Goal: Task Accomplishment & Management: Complete application form

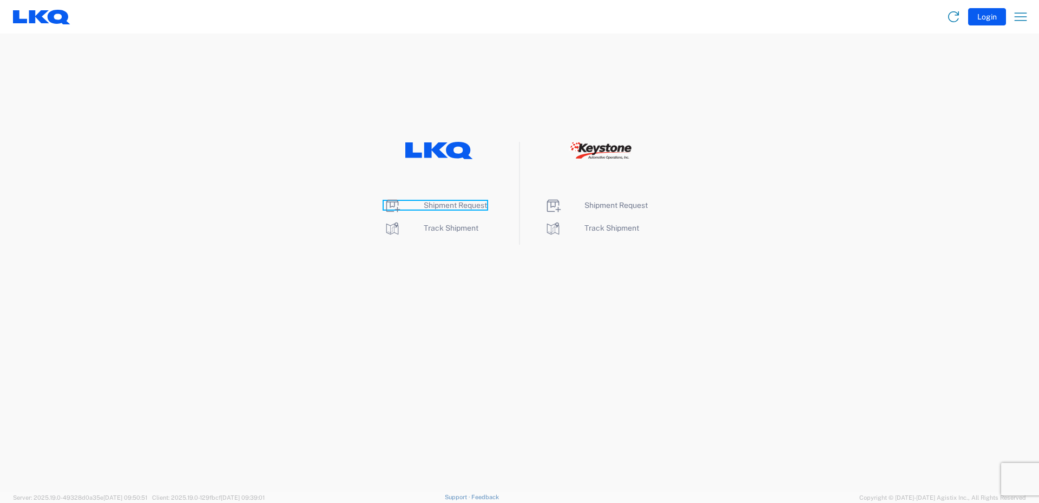
click at [465, 203] on span "Shipment Request" at bounding box center [455, 205] width 63 height 9
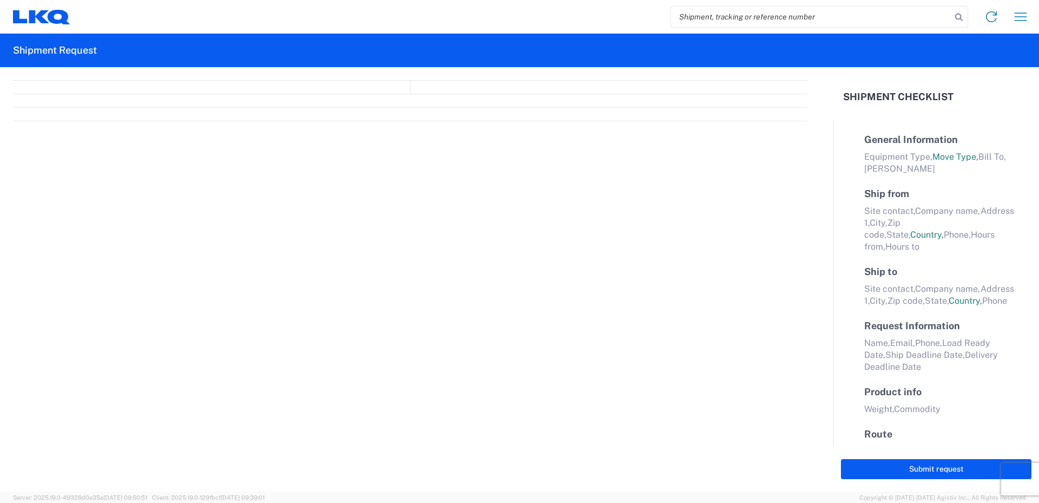
select select "FULL"
select select "LBS"
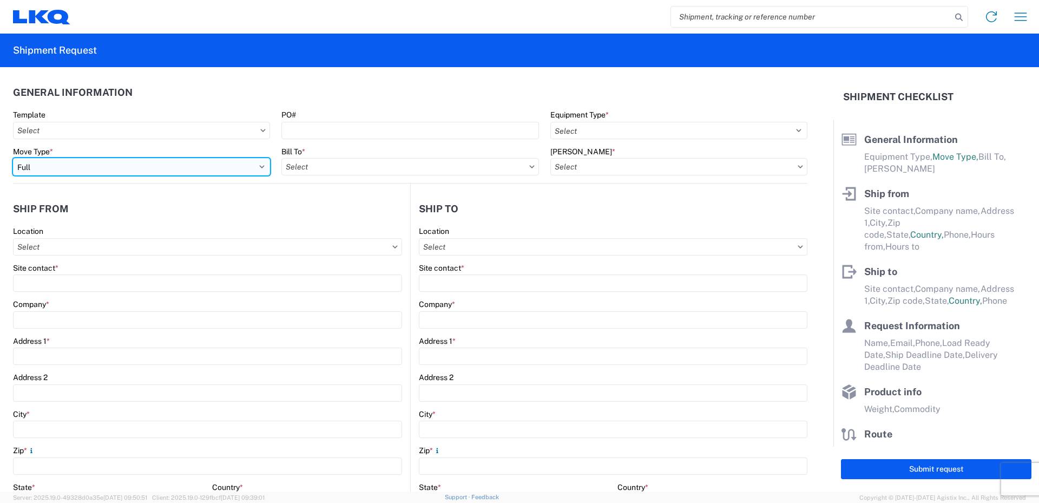
click at [261, 165] on select "Select Full Partial TL" at bounding box center [141, 166] width 257 height 17
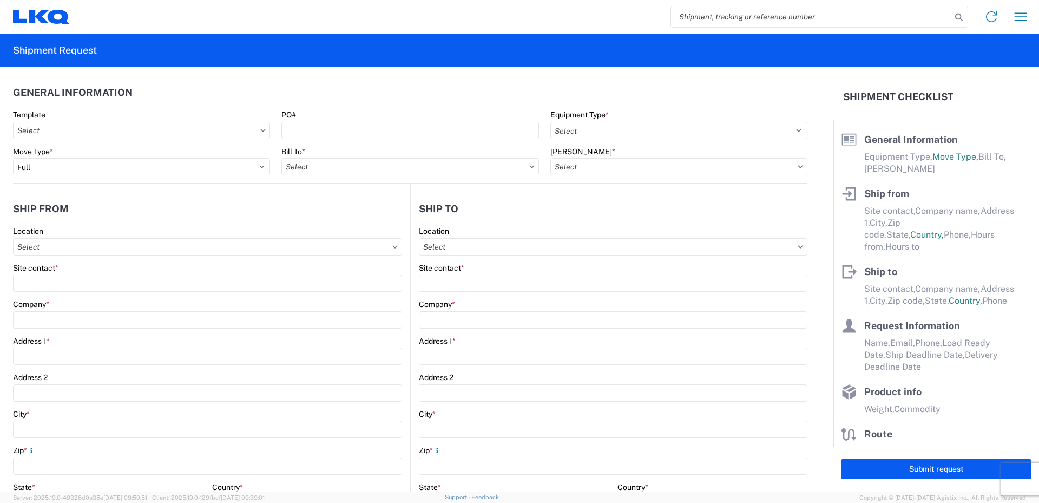
click at [257, 82] on header "General Information" at bounding box center [410, 92] width 794 height 24
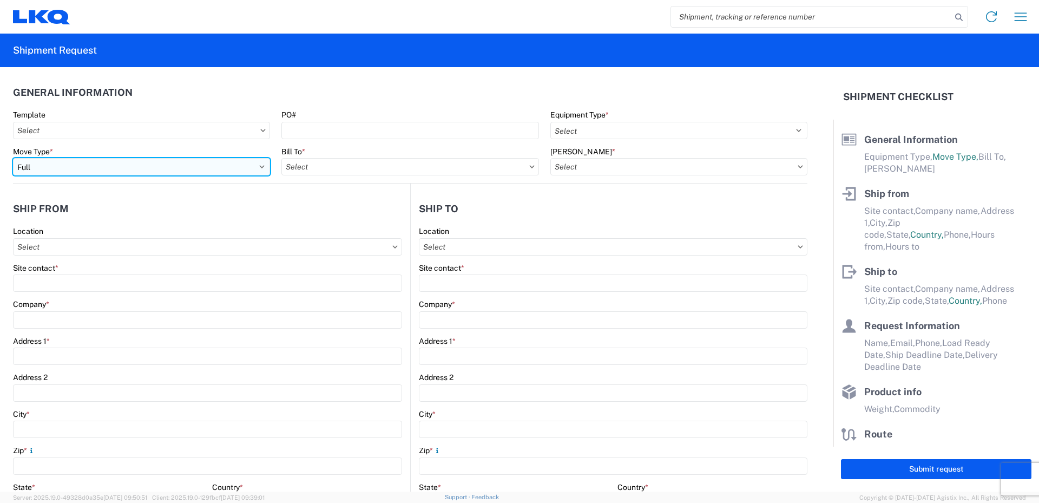
click at [260, 166] on select "Select Full Partial TL" at bounding box center [141, 166] width 257 height 17
select select "PARTIAL_TL"
click at [13, 158] on select "Select Full Partial TL" at bounding box center [141, 166] width 257 height 17
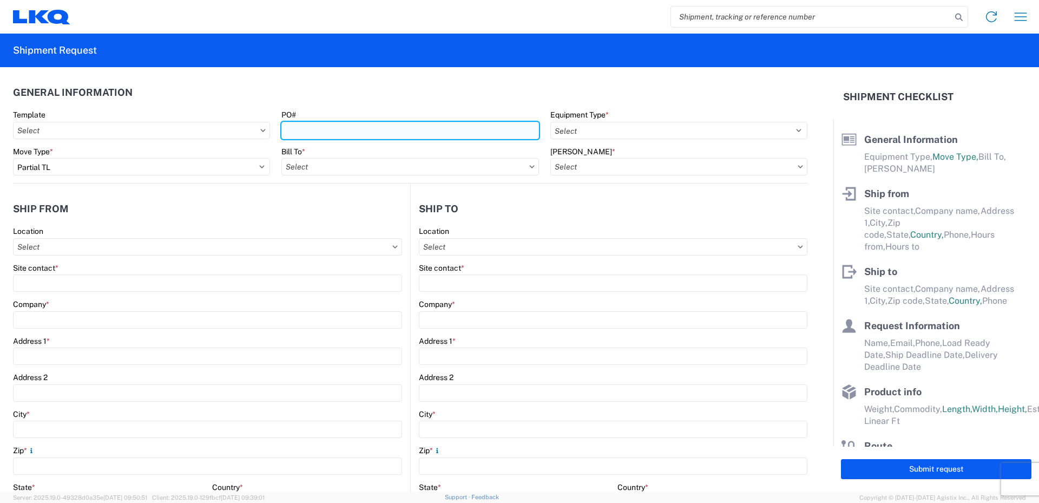
click at [299, 127] on input "PO#" at bounding box center [409, 130] width 257 height 17
type input "52025704-1"
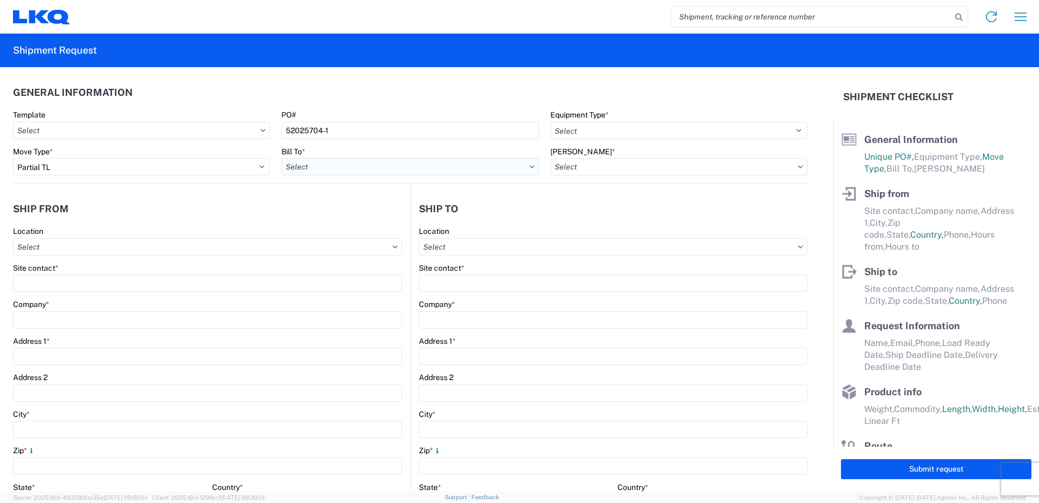
click at [347, 172] on input "text" at bounding box center [409, 166] width 257 height 17
type input "520"
click at [334, 215] on div "3520 - [GEOGRAPHIC_DATA]" at bounding box center [375, 214] width 189 height 17
type input "3520 - [GEOGRAPHIC_DATA]"
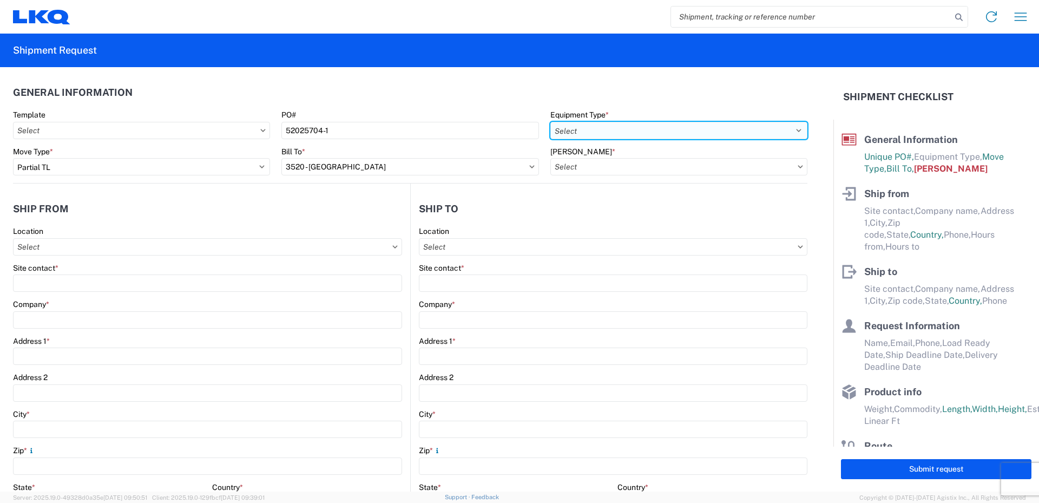
click at [595, 133] on select "Select 53’ Dry Van Flatbed Dropdeck (van) Lowboy (flatbed) Rail" at bounding box center [678, 130] width 257 height 17
select select "STDV"
click at [550, 122] on select "Select 53’ Dry Van Flatbed Dropdeck (van) Lowboy (flatbed) Rail" at bounding box center [678, 130] width 257 height 17
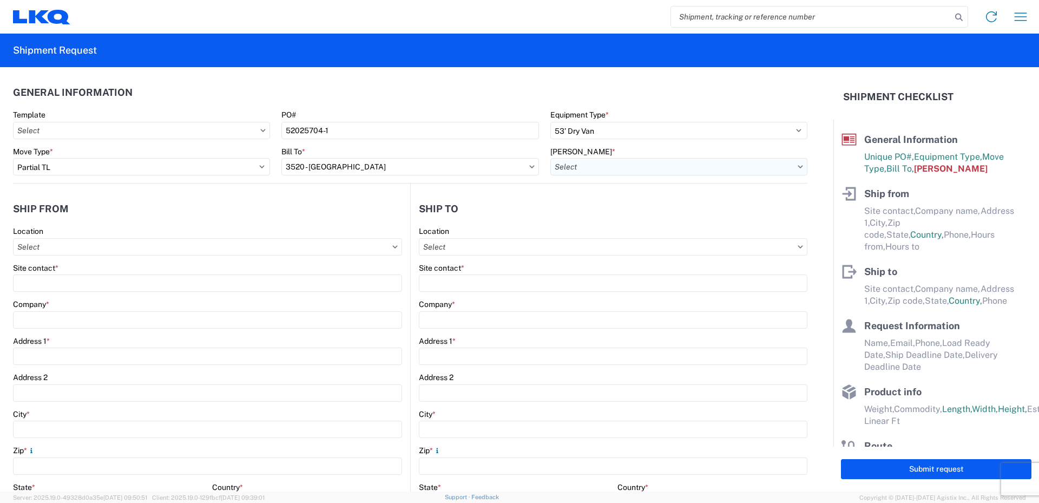
click at [586, 170] on input "text" at bounding box center [678, 166] width 257 height 17
click at [589, 231] on div "3520-6300-66000-0000 - 3520 Freight Out" at bounding box center [642, 232] width 189 height 17
type input "3520-6300-66000-0000 - 3520 Freight Out"
click at [70, 248] on input "text" at bounding box center [207, 246] width 389 height 17
type input "520"
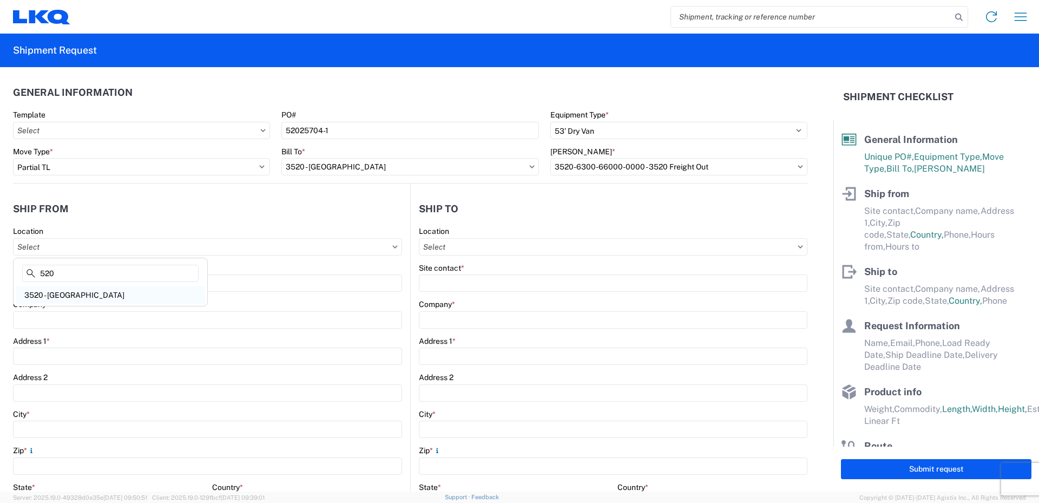
click at [57, 291] on div "3520 - [GEOGRAPHIC_DATA]" at bounding box center [110, 294] width 189 height 17
type input "3520 - [GEOGRAPHIC_DATA]"
type input "FinishMaster [GEOGRAPHIC_DATA]"
type input "[STREET_ADDRESS]"
type input "Suite 200"
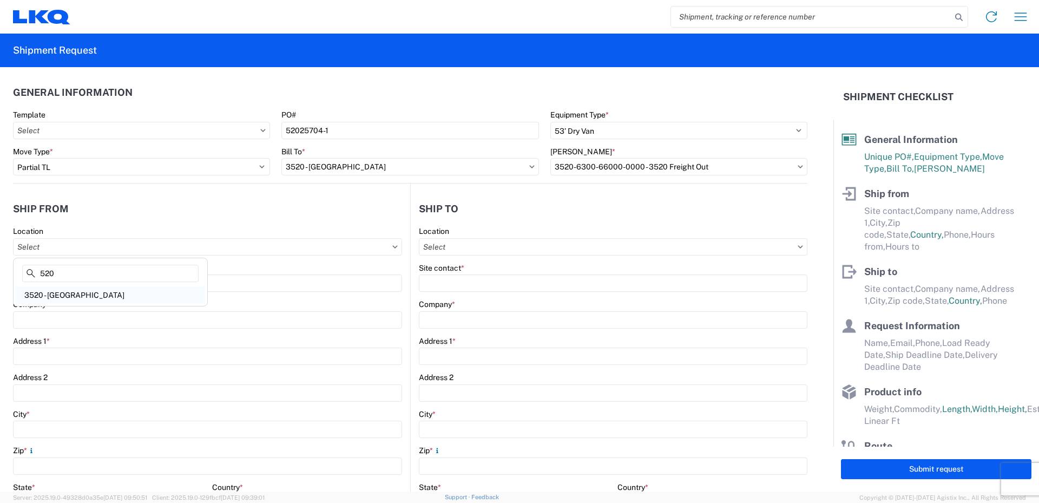
type input "[GEOGRAPHIC_DATA]"
type input "75050"
select select "[GEOGRAPHIC_DATA]"
select select "US"
type input "08:00"
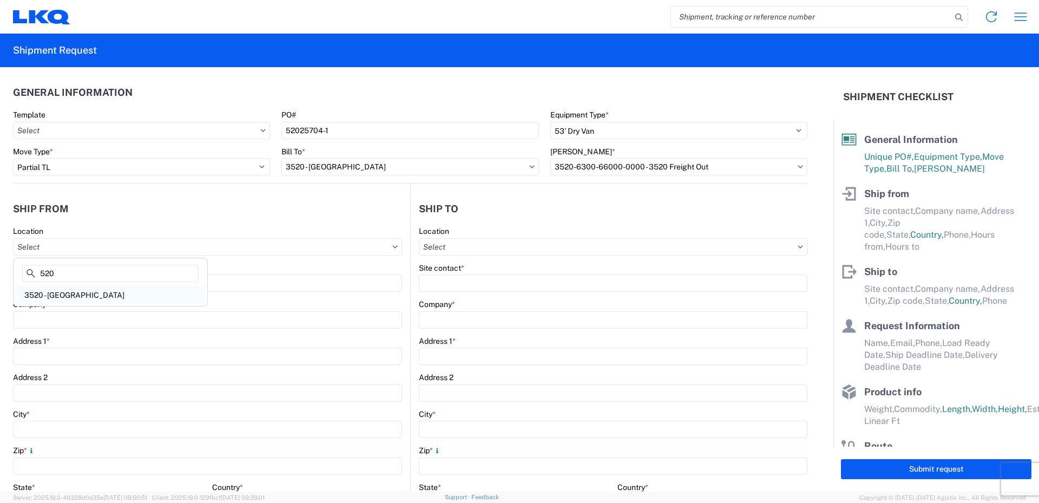
type input "14:00"
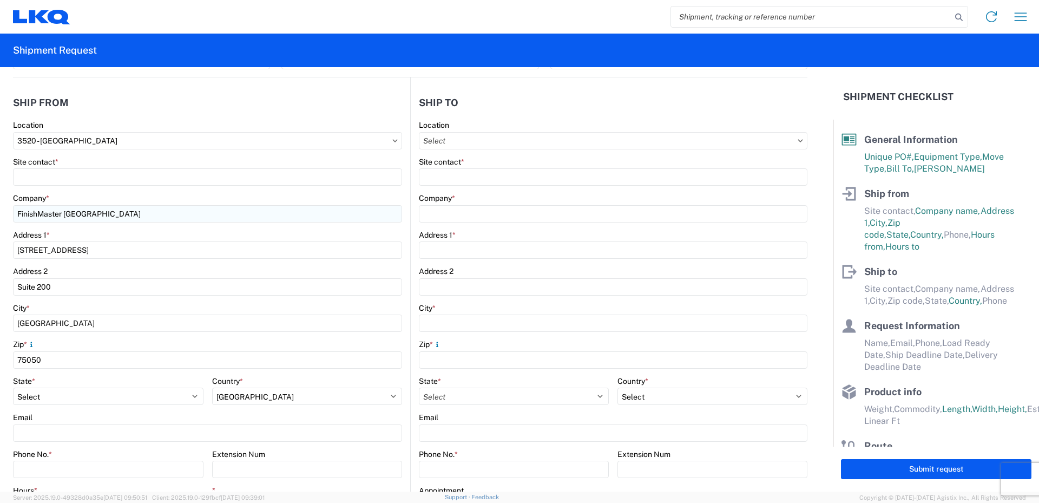
scroll to position [108, 0]
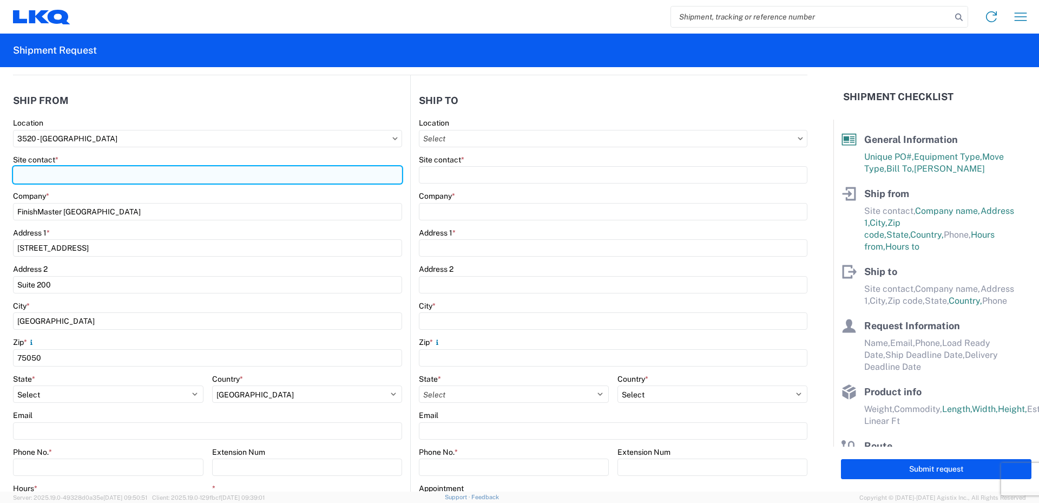
click at [30, 171] on input "Site contact *" at bounding box center [207, 174] width 389 height 17
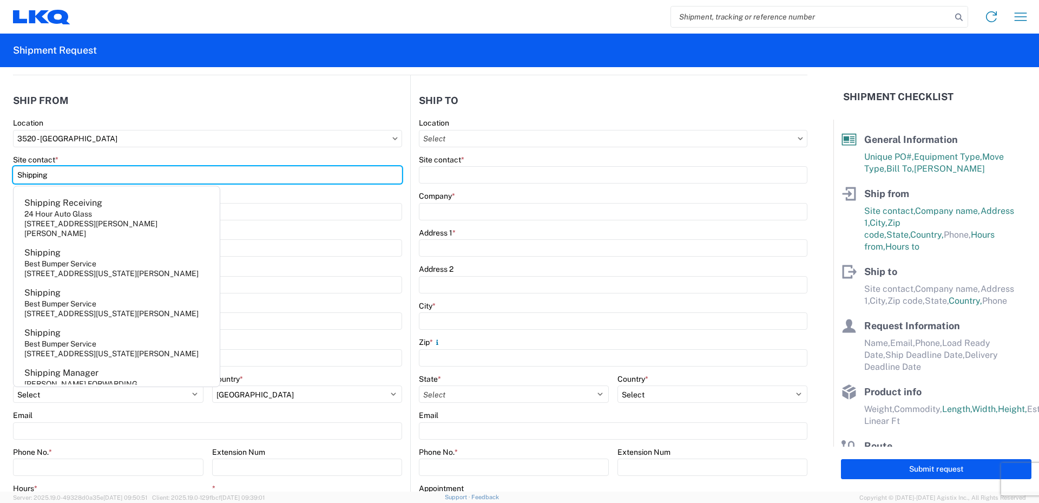
type input "Shipping"
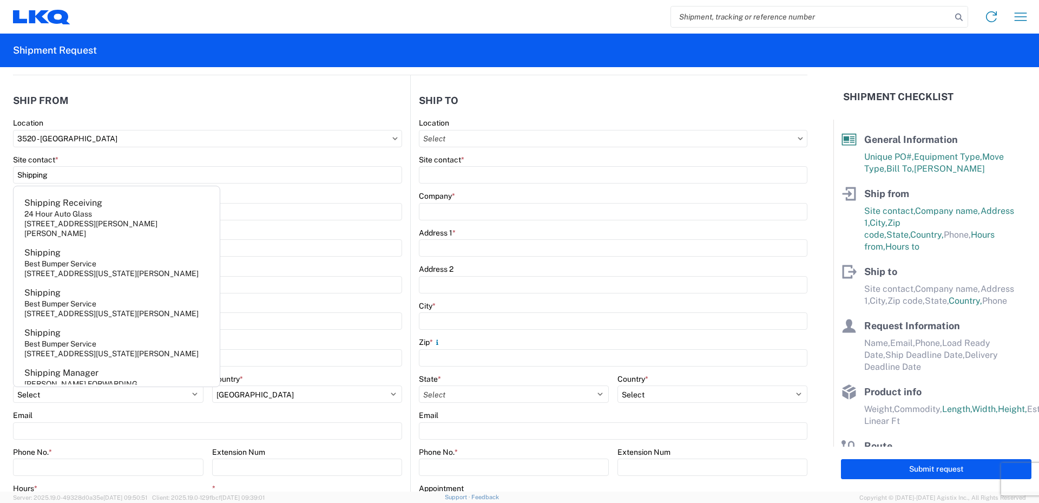
click at [306, 191] on div "Company *" at bounding box center [207, 196] width 389 height 10
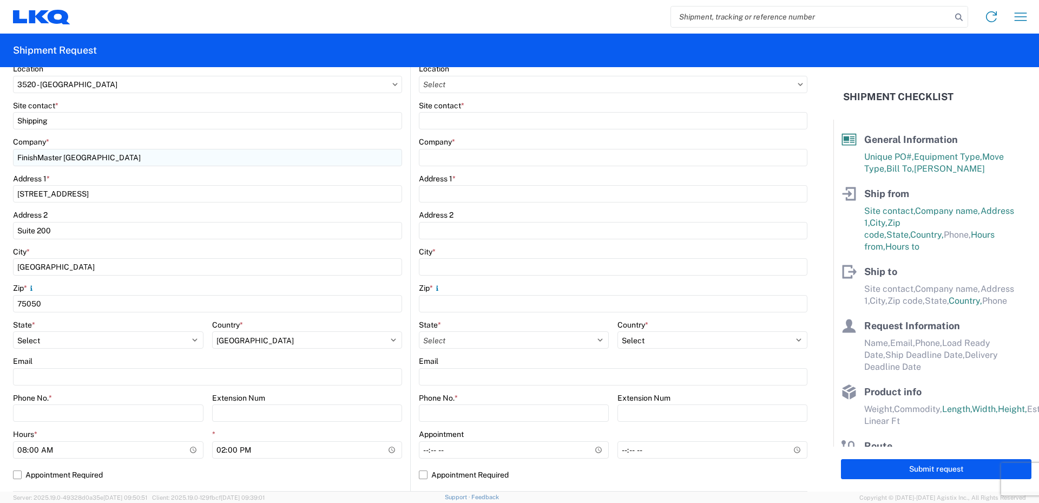
scroll to position [216, 0]
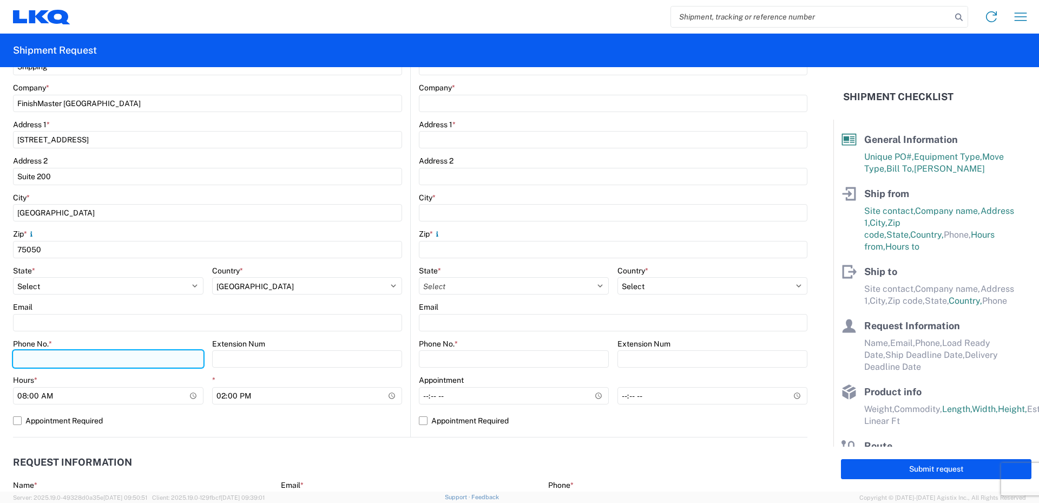
click at [25, 356] on input "Phone No. *" at bounding box center [108, 358] width 190 height 17
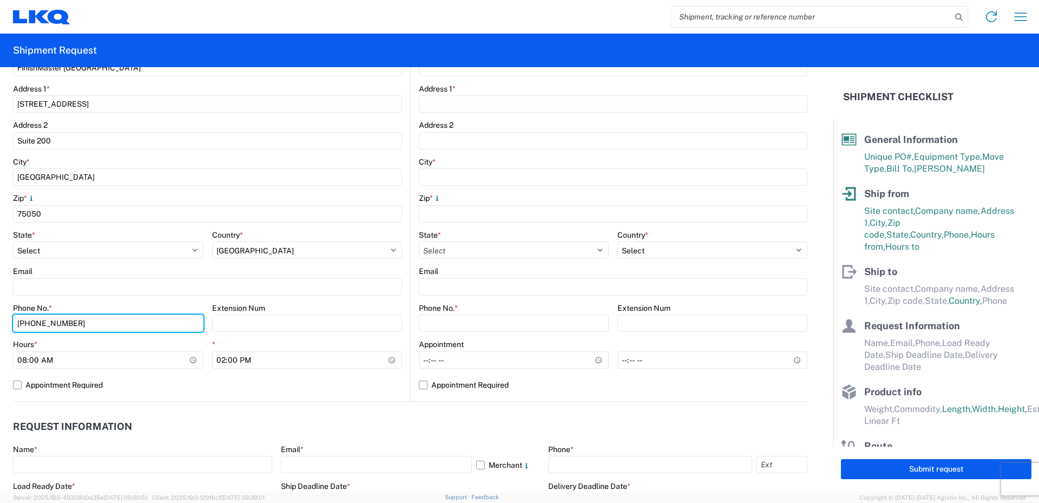
scroll to position [271, 0]
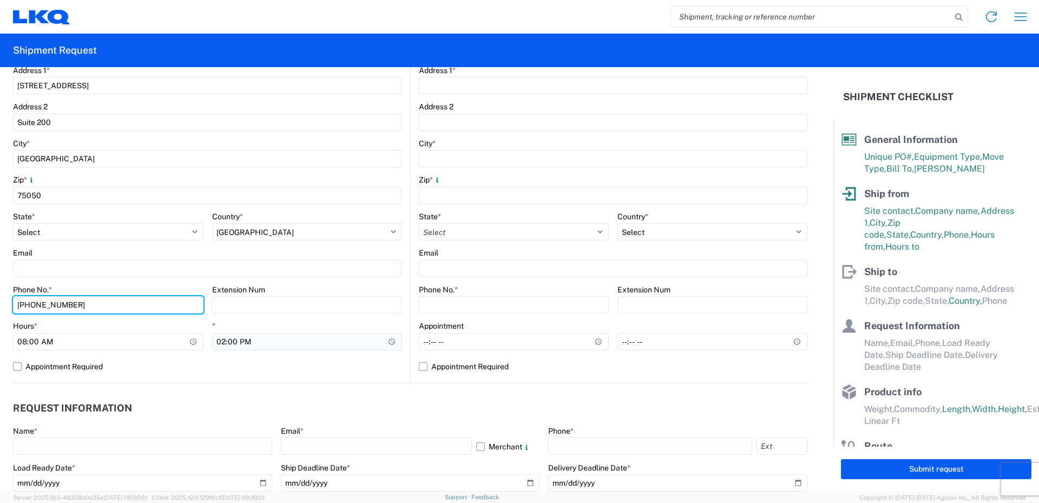
type input "[PHONE_NUMBER]"
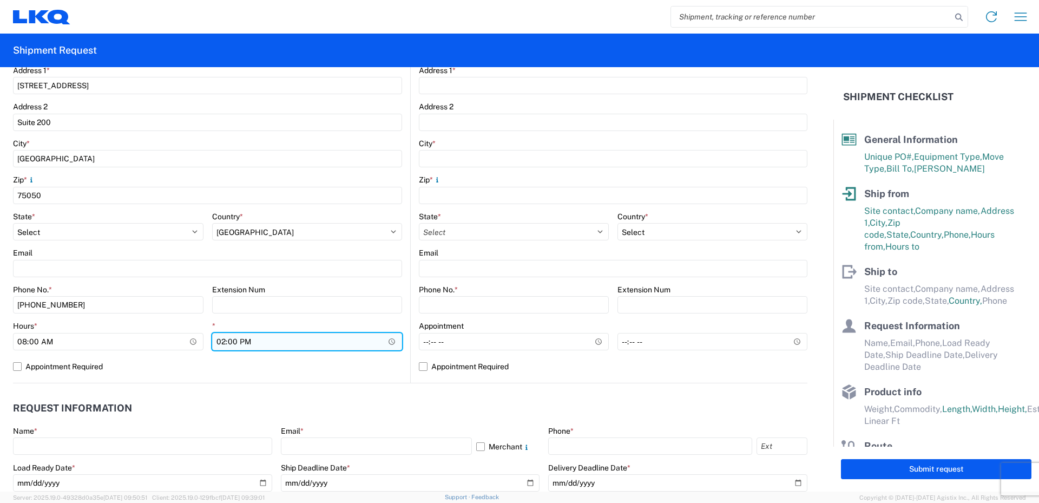
click at [222, 344] on input "14:00" at bounding box center [307, 341] width 190 height 17
type input "18:00"
click at [258, 323] on div "*" at bounding box center [307, 326] width 190 height 10
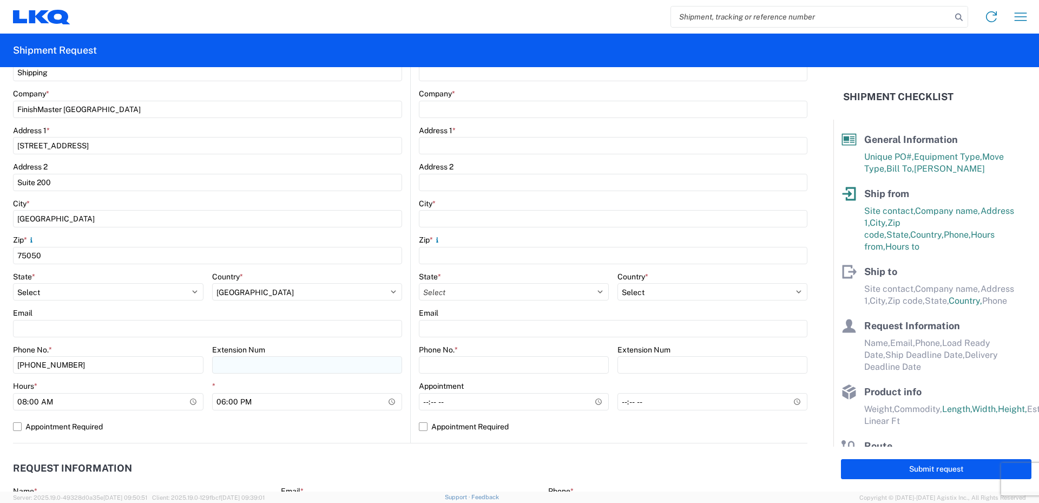
scroll to position [54, 0]
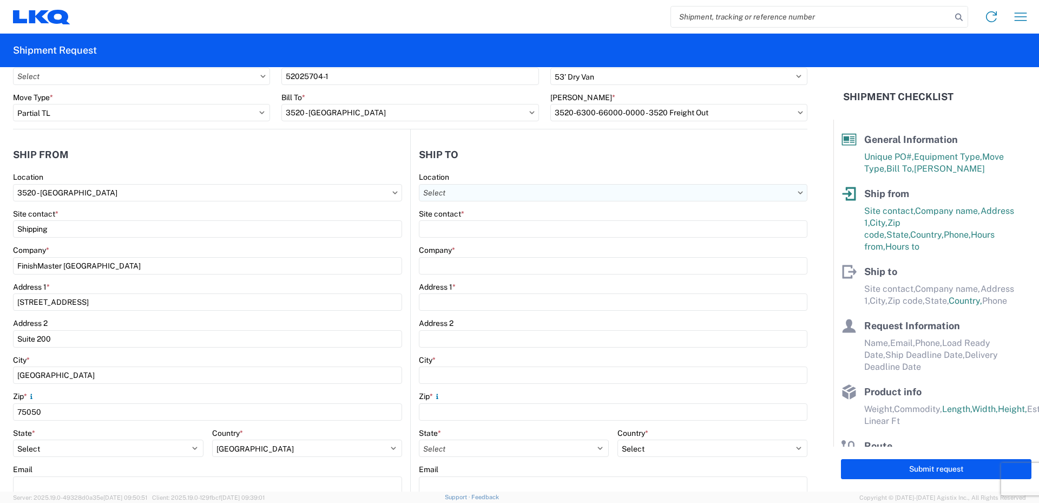
click at [469, 193] on input "text" at bounding box center [613, 192] width 389 height 17
type input "091"
click at [457, 242] on div "3091 - Phoenix (091)" at bounding box center [512, 240] width 189 height 17
type input "3091 - Phoenix (091)"
type input "LKQ Corporation"
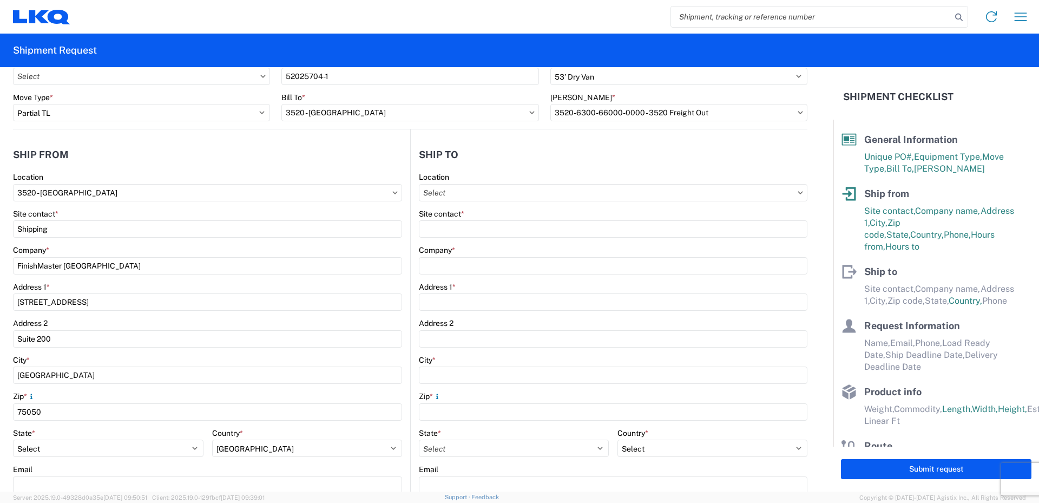
type input "[STREET_ADDRESS]"
type input "Phoenix"
type input "85040"
select select "US"
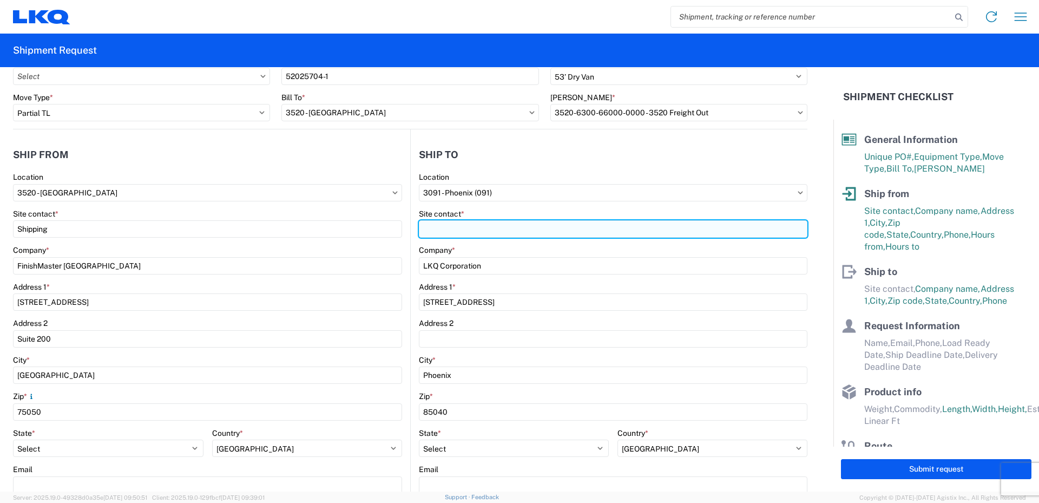
click at [460, 226] on input "Site contact *" at bounding box center [613, 228] width 389 height 17
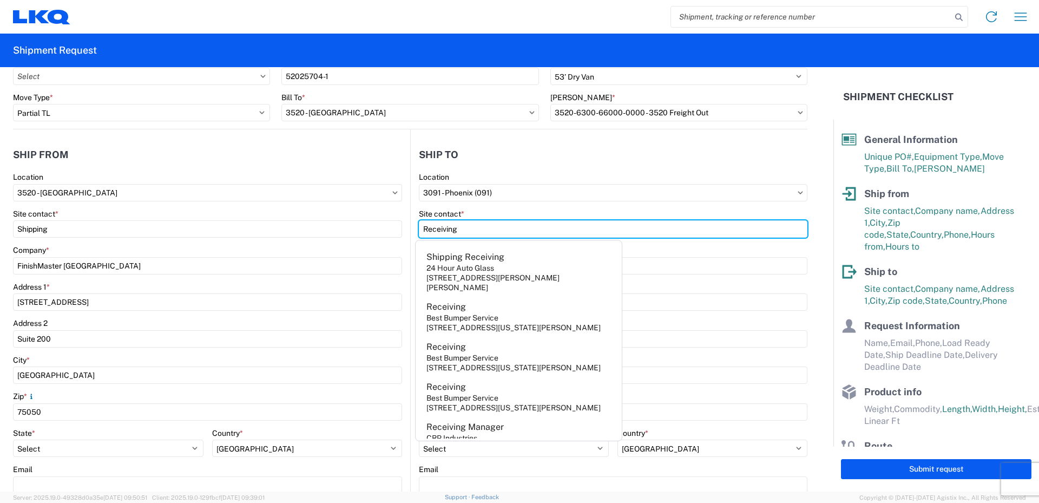
type input "Receiving"
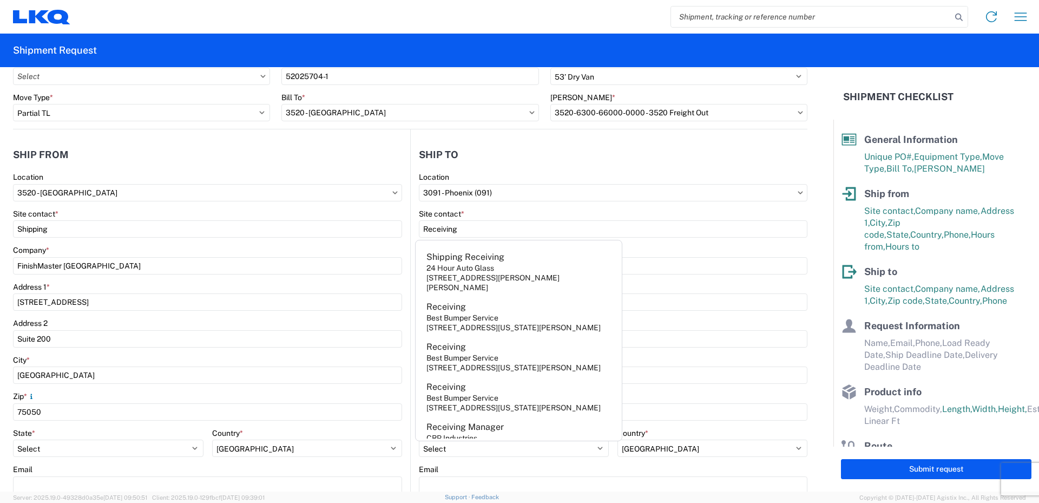
click at [483, 212] on div "Site contact *" at bounding box center [613, 214] width 389 height 10
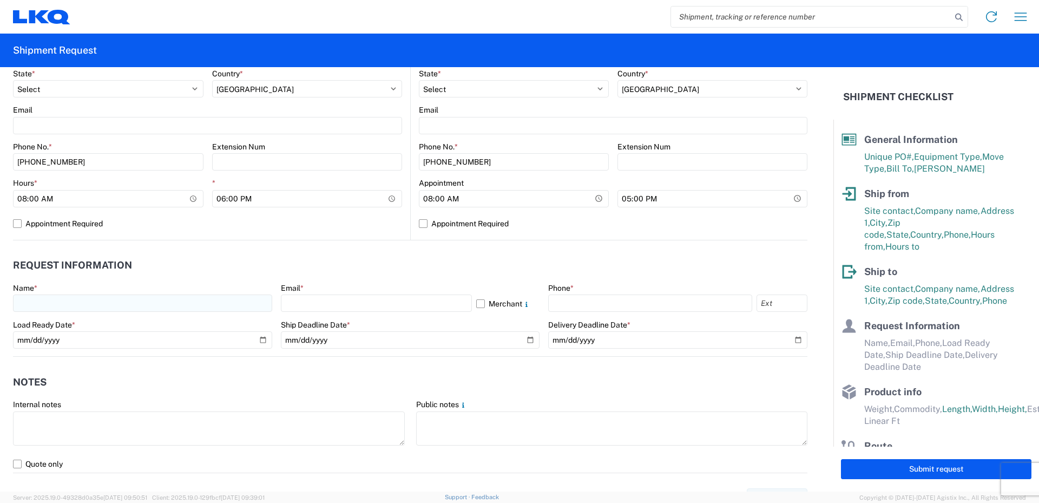
scroll to position [433, 0]
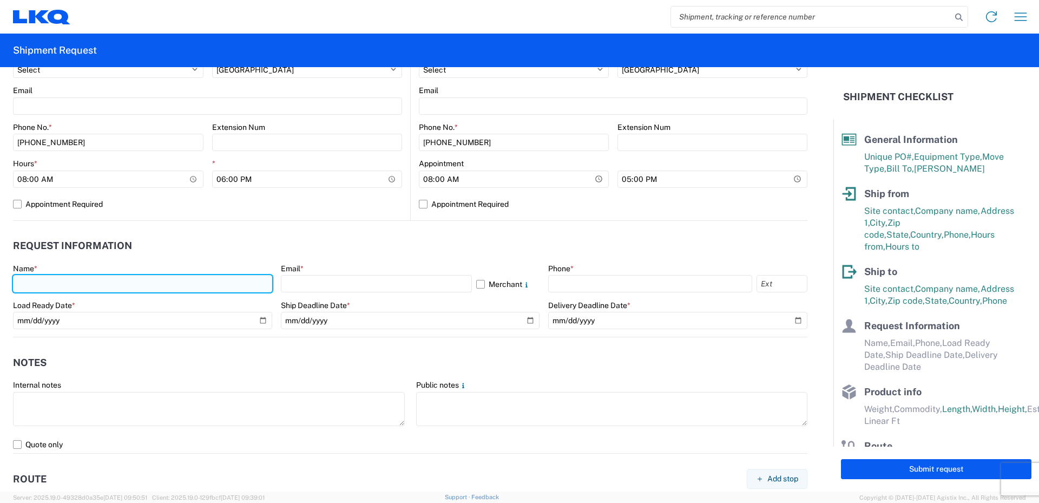
click at [38, 281] on input "text" at bounding box center [142, 283] width 259 height 17
type input "[PERSON_NAME]"
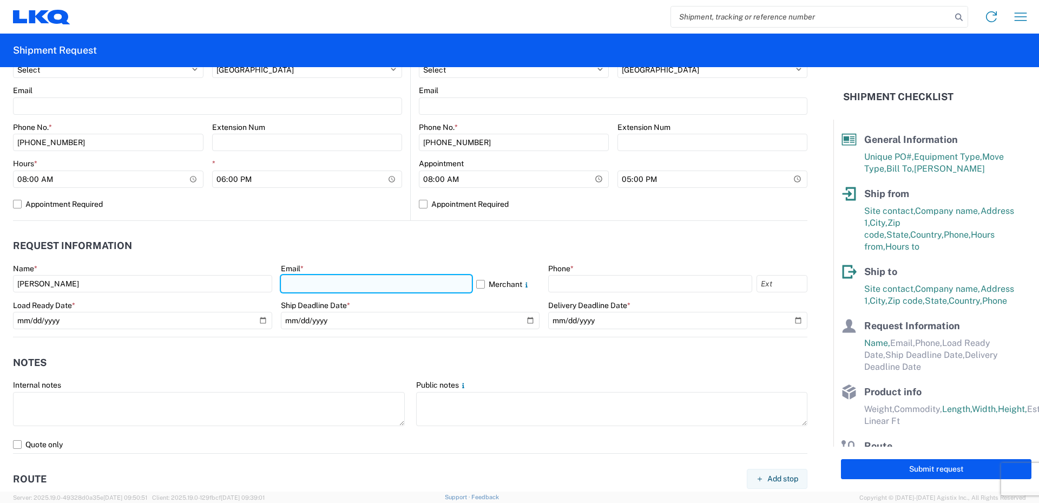
click at [298, 285] on input "text" at bounding box center [376, 283] width 191 height 17
type input "[EMAIL_ADDRESS][DOMAIN_NAME]"
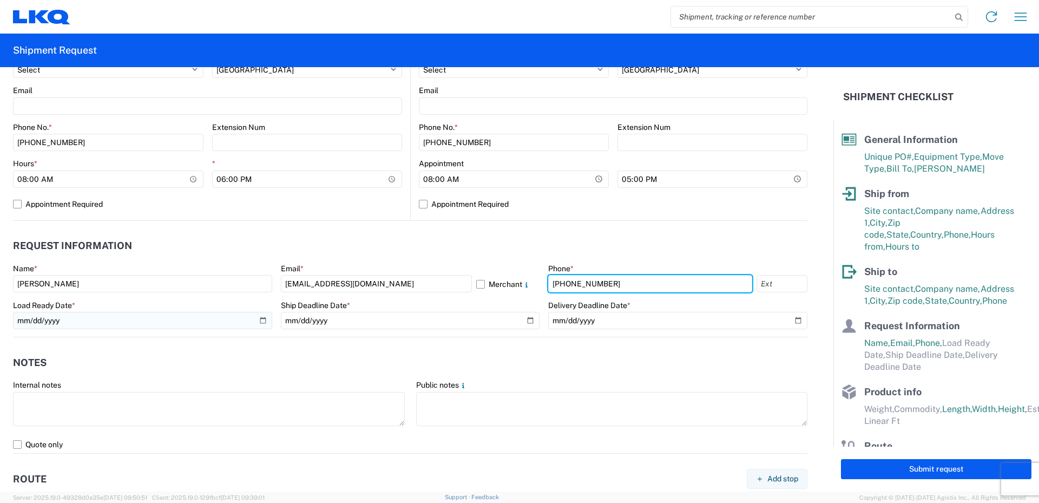
type input "[PHONE_NUMBER]"
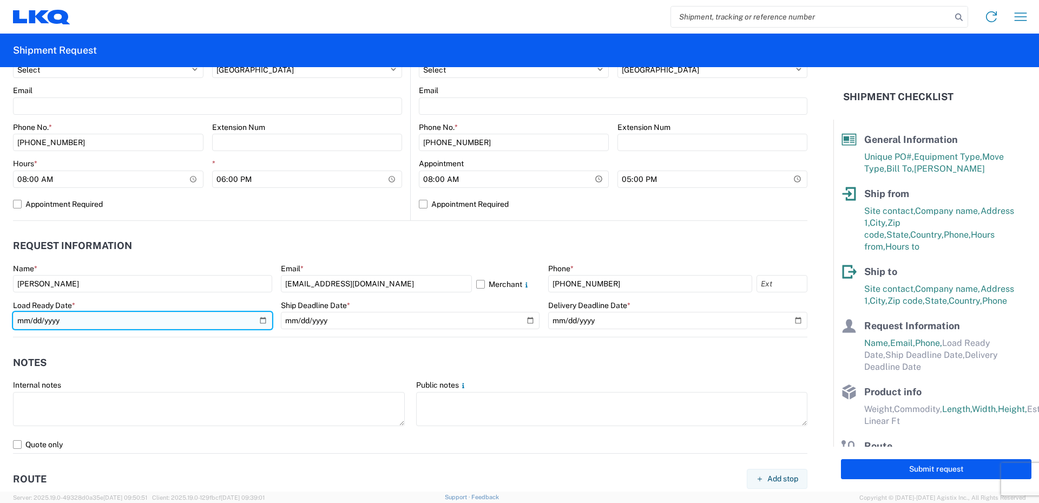
click at [264, 320] on input "date" at bounding box center [142, 320] width 259 height 17
type input "[DATE]"
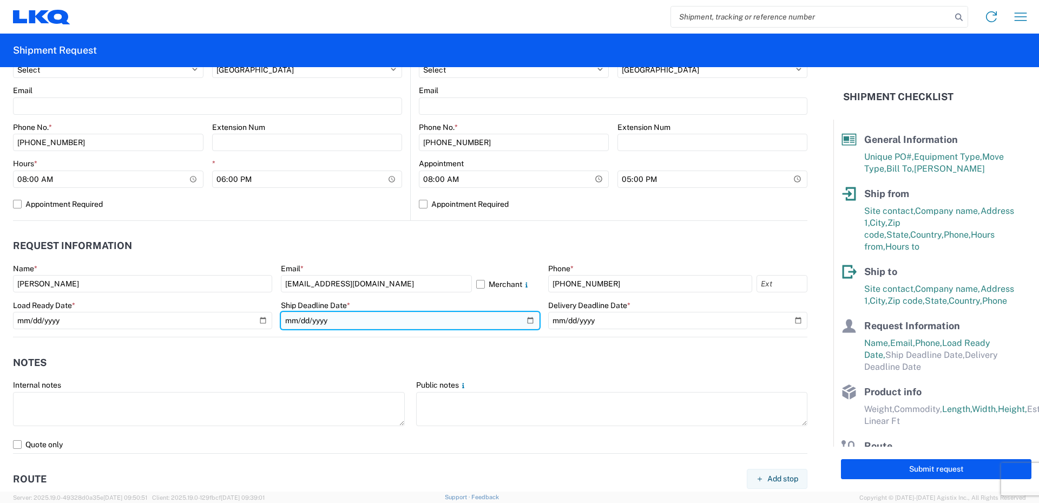
click at [527, 319] on input "date" at bounding box center [410, 320] width 259 height 17
type input "[DATE]"
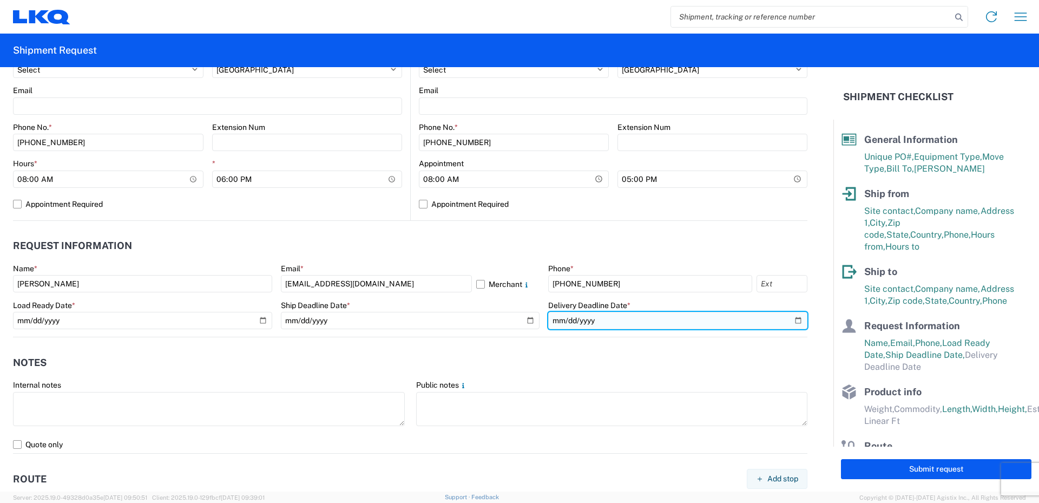
click at [786, 321] on input "date" at bounding box center [677, 320] width 259 height 17
type input "[DATE]"
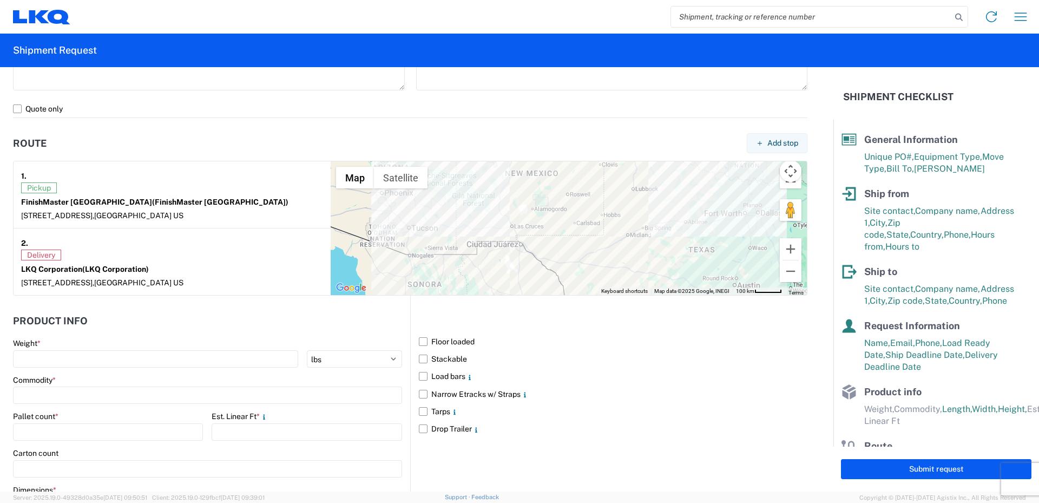
scroll to position [812, 0]
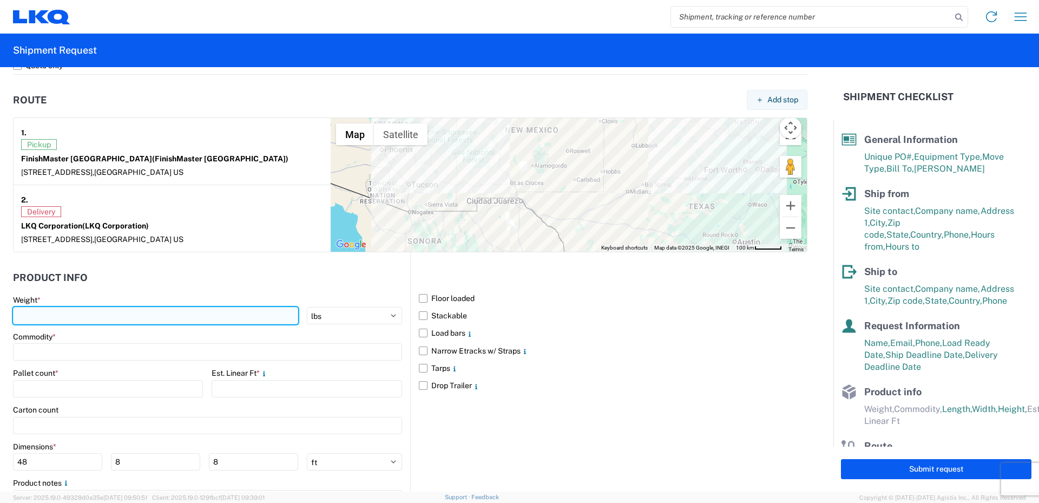
click at [37, 313] on input "number" at bounding box center [155, 315] width 285 height 17
type input "13874"
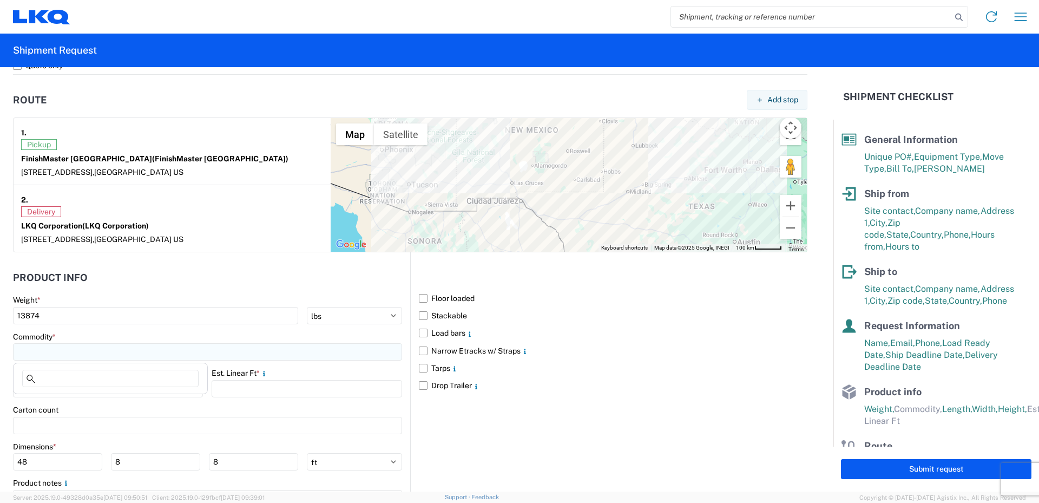
click at [91, 350] on input at bounding box center [207, 351] width 389 height 17
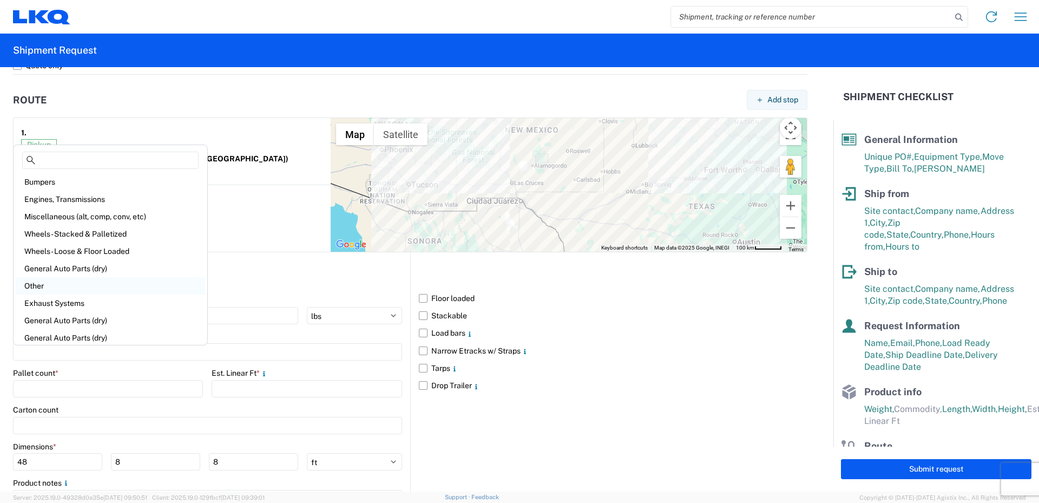
click at [38, 287] on div "Other" at bounding box center [110, 285] width 189 height 17
type input "Other"
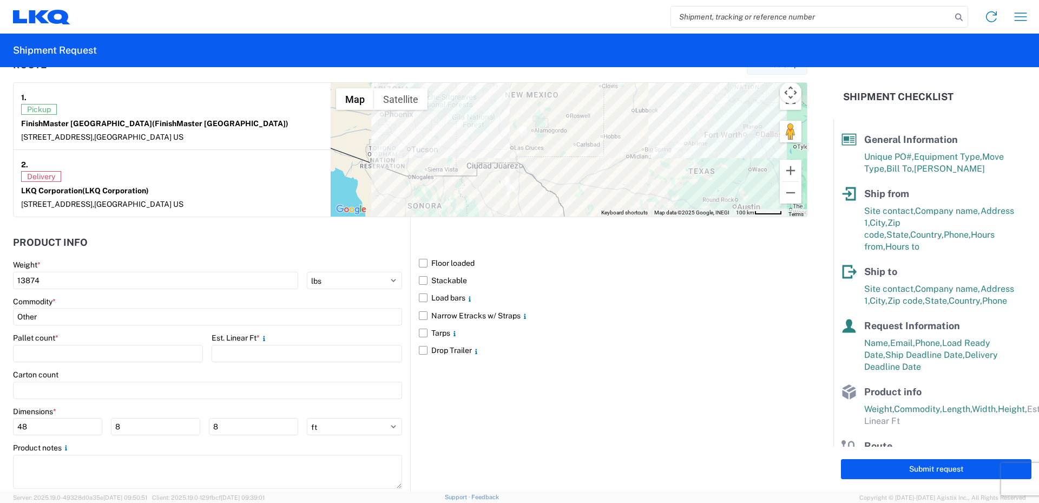
scroll to position [866, 0]
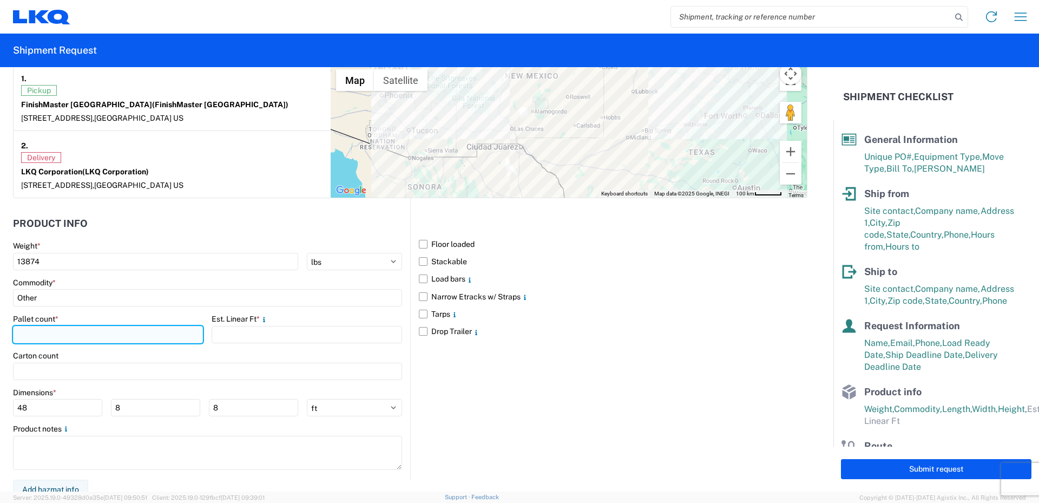
click at [54, 333] on input "number" at bounding box center [108, 334] width 190 height 17
type input "10"
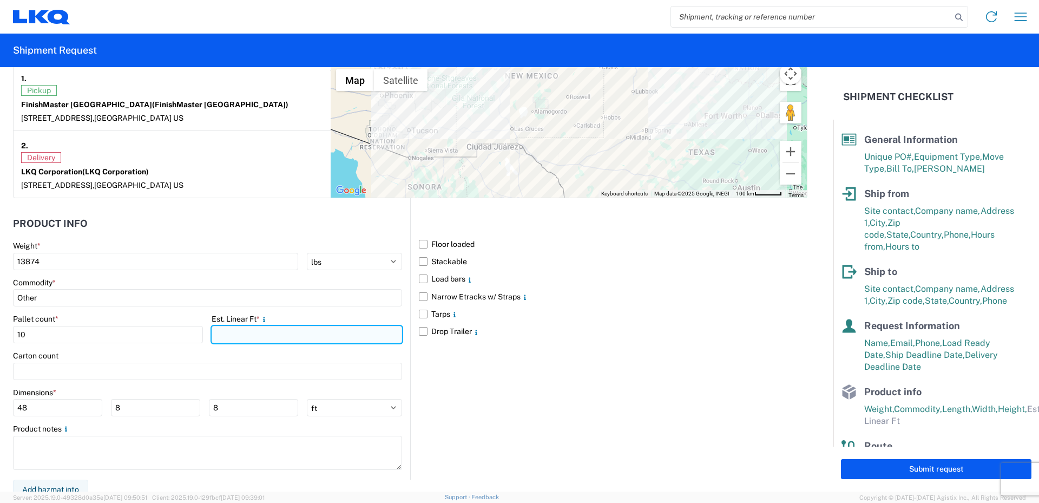
click at [231, 337] on input "number" at bounding box center [307, 334] width 190 height 17
type input "24"
click at [230, 353] on div "Carton count" at bounding box center [207, 356] width 389 height 10
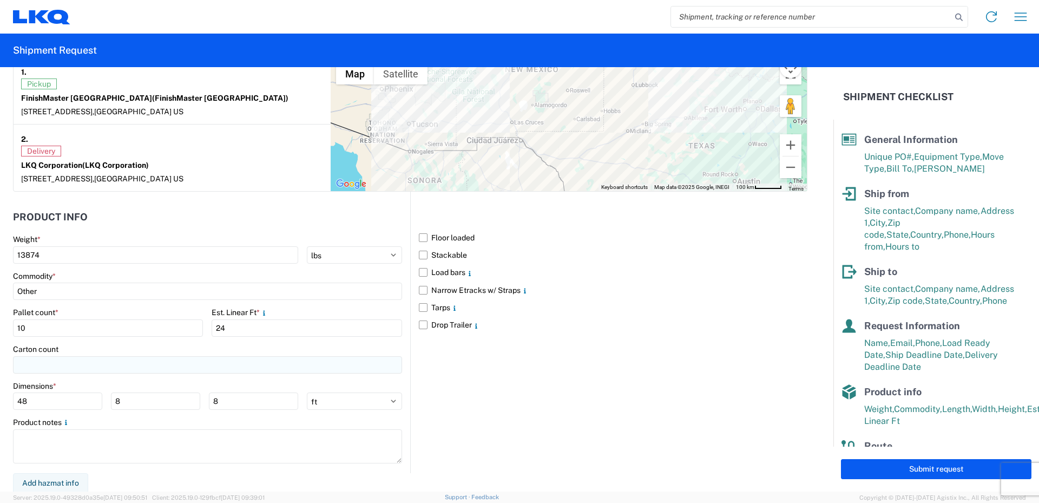
scroll to position [874, 0]
click at [55, 481] on button "Add hazmat info" at bounding box center [50, 481] width 75 height 20
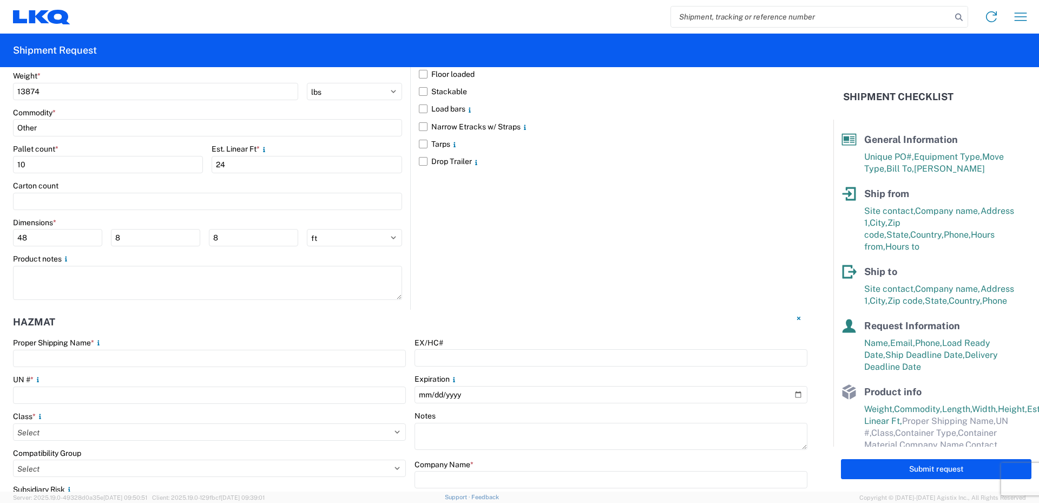
scroll to position [1036, 0]
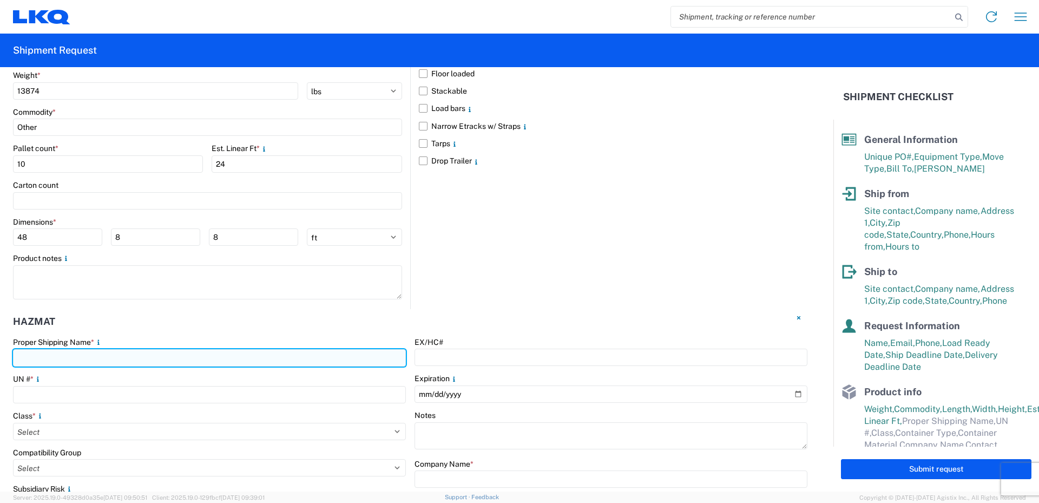
click at [65, 355] on input "text" at bounding box center [209, 357] width 393 height 17
type input "Paint"
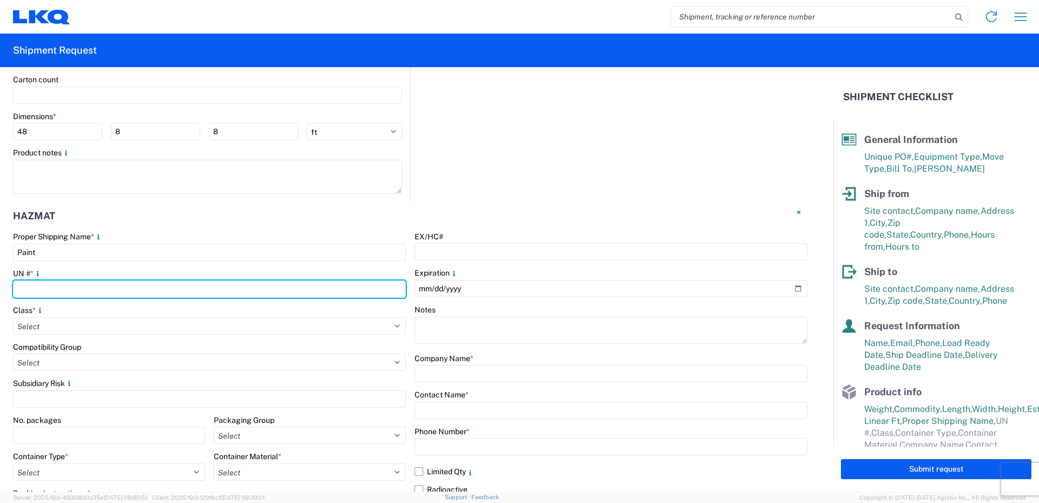
scroll to position [1145, 0]
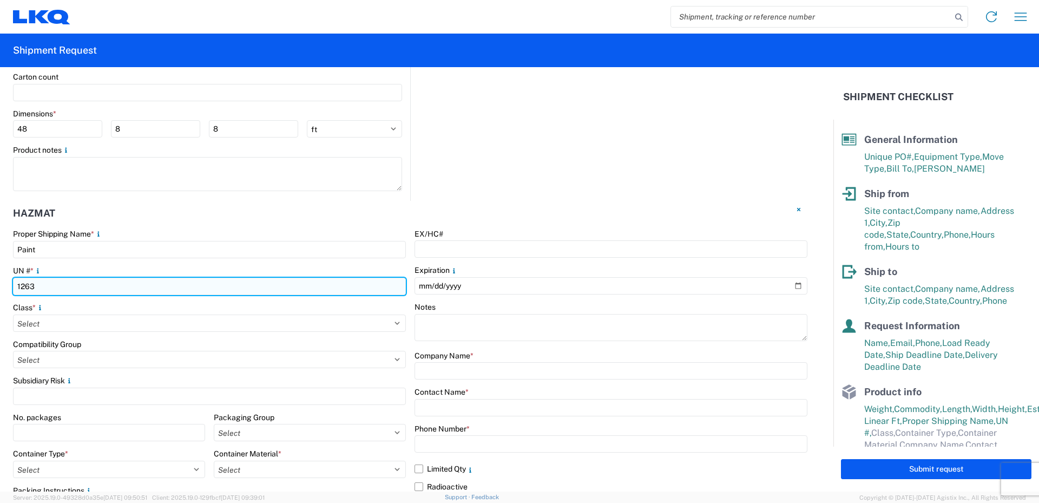
type input "1263"
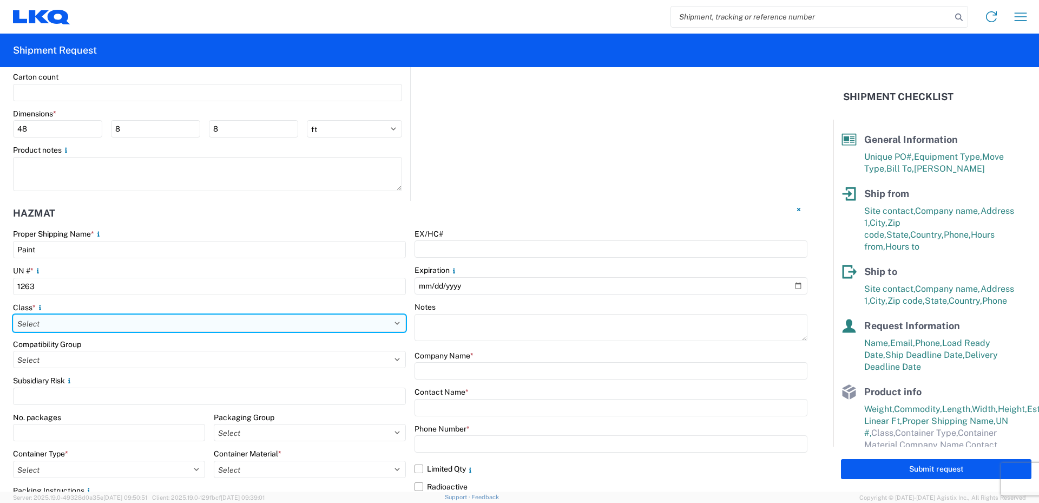
click at [38, 320] on select "Select 1 Explosive 1.1 Explosive 1.2 Explosive 1.3 Explosive 1.4 Explosive 1.5 …" at bounding box center [209, 322] width 393 height 17
select select "3 Flammable Liquid"
click at [13, 314] on select "Select 1 Explosive 1.1 Explosive 1.2 Explosive 1.3 Explosive 1.4 Explosive 1.5 …" at bounding box center [209, 322] width 393 height 17
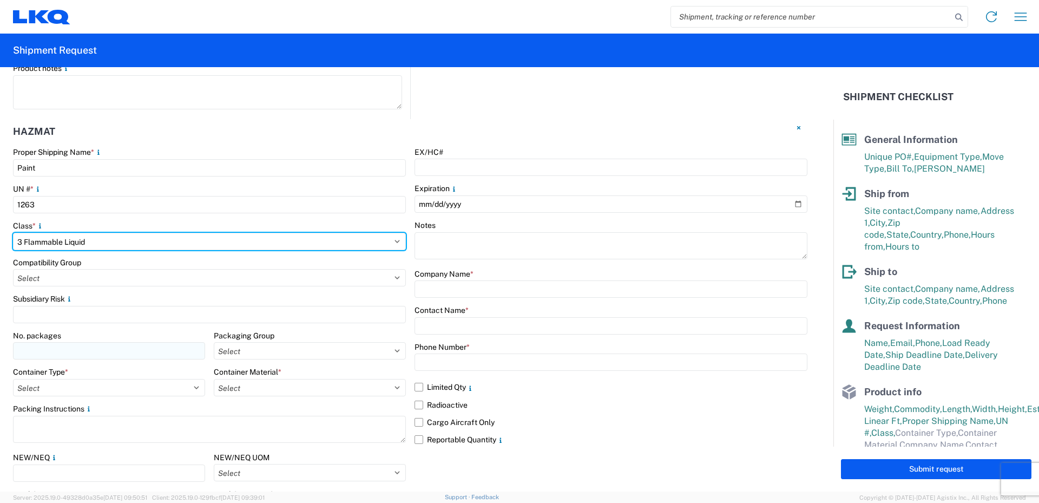
scroll to position [1253, 0]
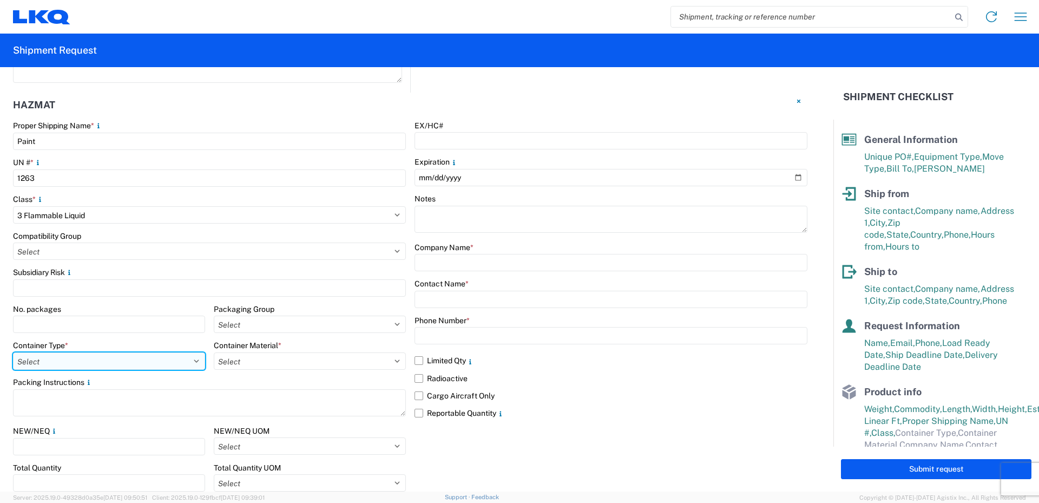
click at [97, 360] on select "Select 5 - Bags 4 - Boxes 6 - Composite Packaging 1 - Drums 3 - Jerricans None …" at bounding box center [109, 360] width 192 height 17
select select "BOXES"
click at [13, 352] on select "Select 5 - Bags 4 - Boxes 6 - Composite Packaging 1 - Drums 3 - Jerricans None …" at bounding box center [109, 360] width 192 height 17
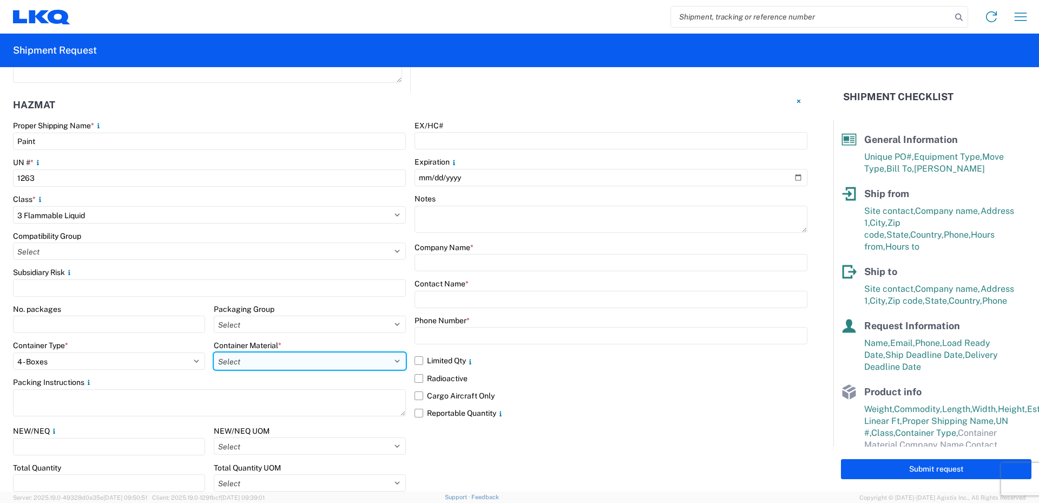
click at [282, 361] on select "Select B - Aluminum G - Fiberboard P - Glass, porcelain or stoneware (not used …" at bounding box center [310, 360] width 192 height 17
select select "PAPER_MULTI"
click at [214, 352] on select "Select B - Aluminum G - Fiberboard P - Glass, porcelain or stoneware (not used …" at bounding box center [310, 360] width 192 height 17
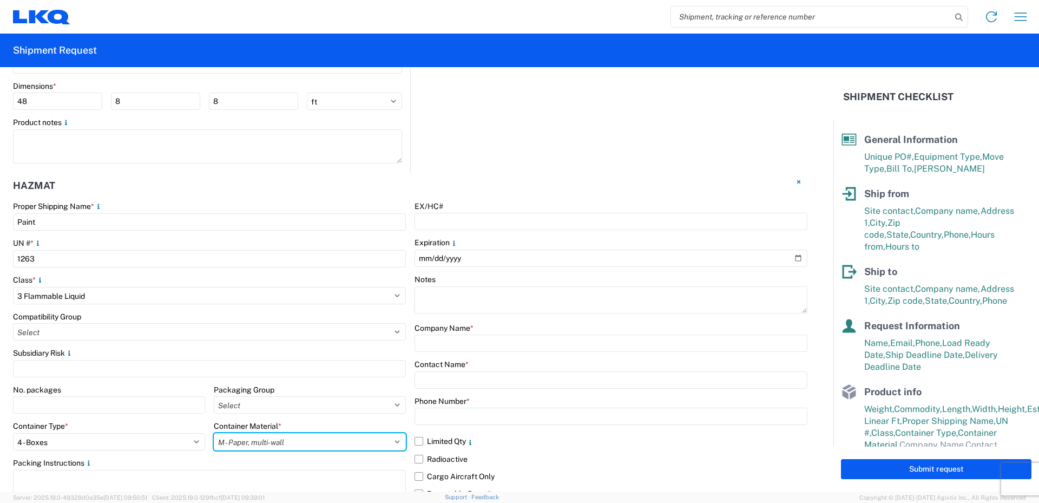
scroll to position [1189, 0]
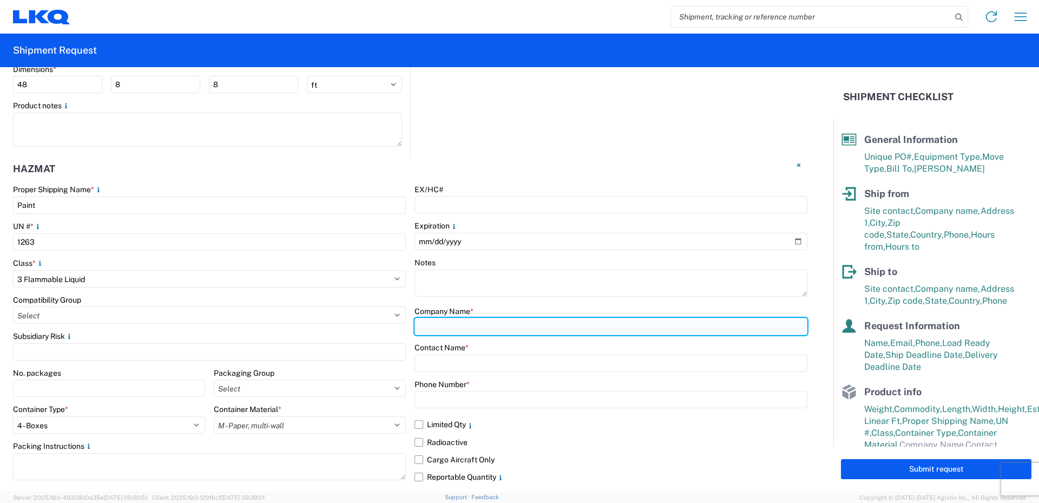
click at [442, 325] on input "text" at bounding box center [611, 326] width 393 height 17
type input "LKQ/FinishMaster"
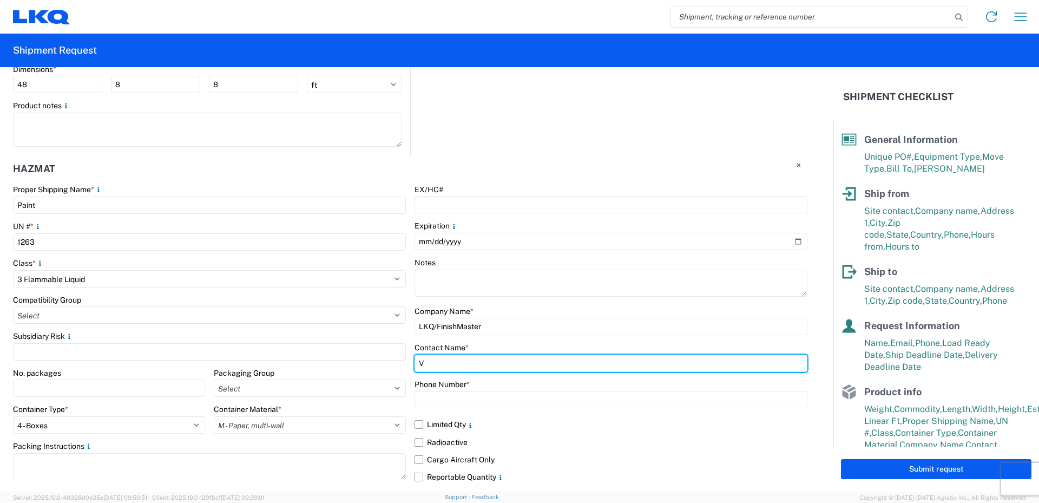
type input "[PERSON_NAME]"
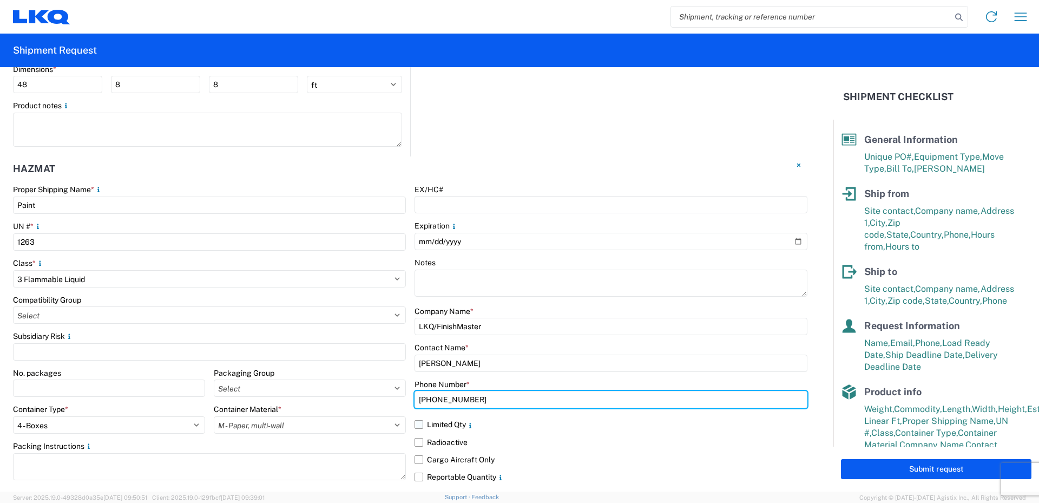
type input "[PHONE_NUMBER]"
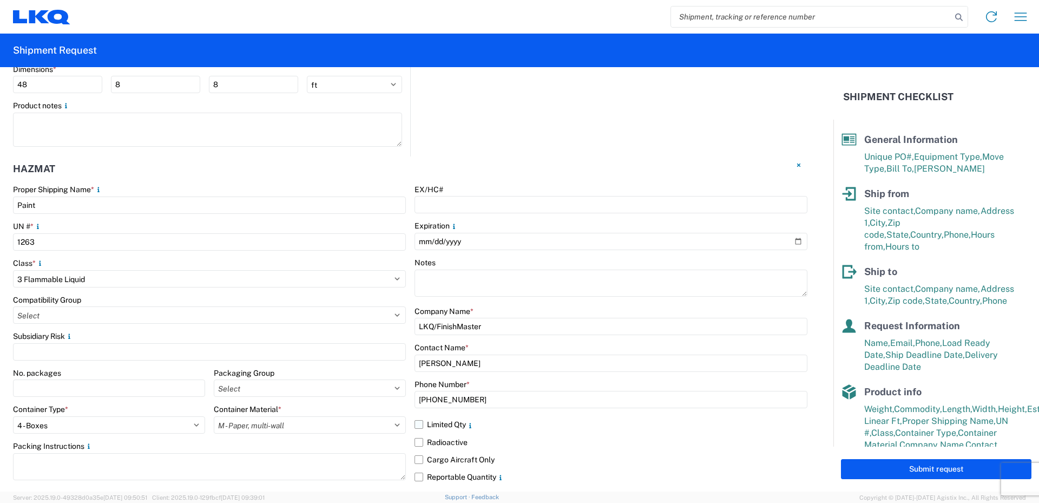
click at [419, 424] on label "Limited Qty" at bounding box center [611, 424] width 393 height 17
click at [0, 0] on input "Limited Qty" at bounding box center [0, 0] width 0 height 0
click at [419, 473] on label "Reportable Quantity" at bounding box center [611, 476] width 393 height 17
click at [0, 0] on input "Reportable Quantity" at bounding box center [0, 0] width 0 height 0
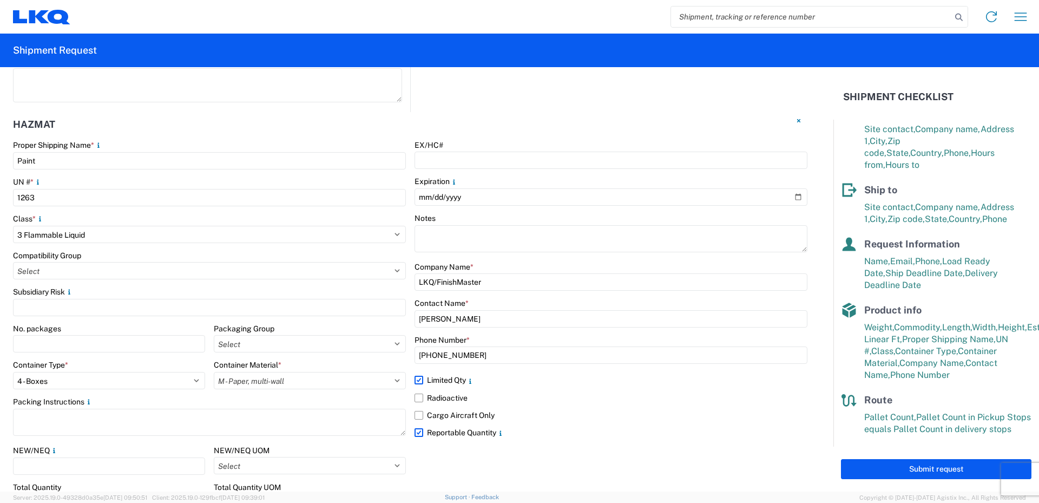
scroll to position [1297, 0]
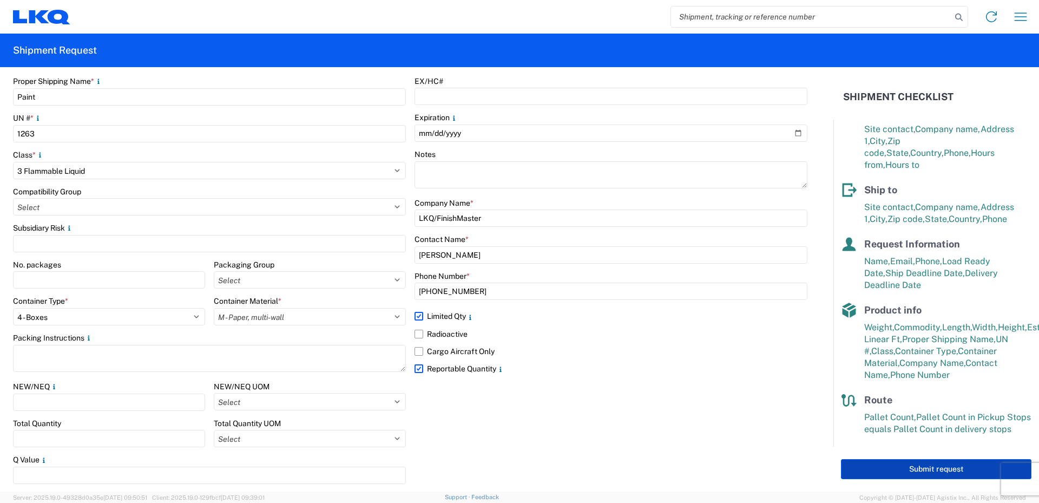
click at [935, 471] on button "Submit request" at bounding box center [936, 469] width 190 height 20
select select "US"
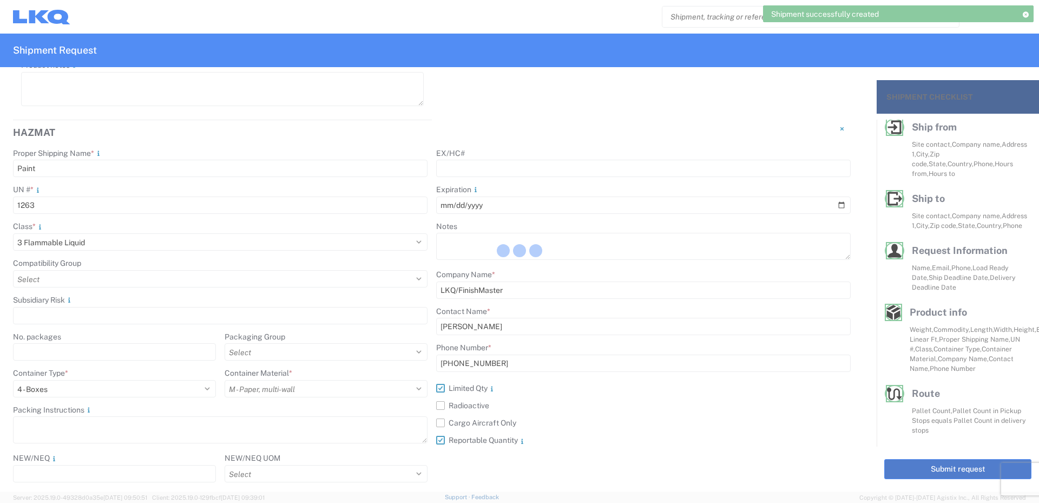
scroll to position [1369, 0]
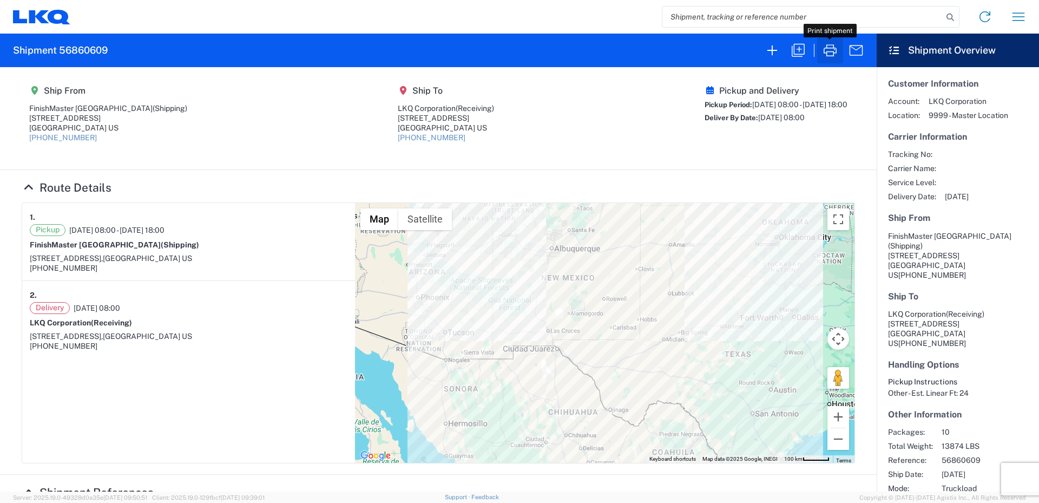
click at [833, 50] on icon "button" at bounding box center [829, 50] width 17 height 17
